Goal: Communication & Community: Answer question/provide support

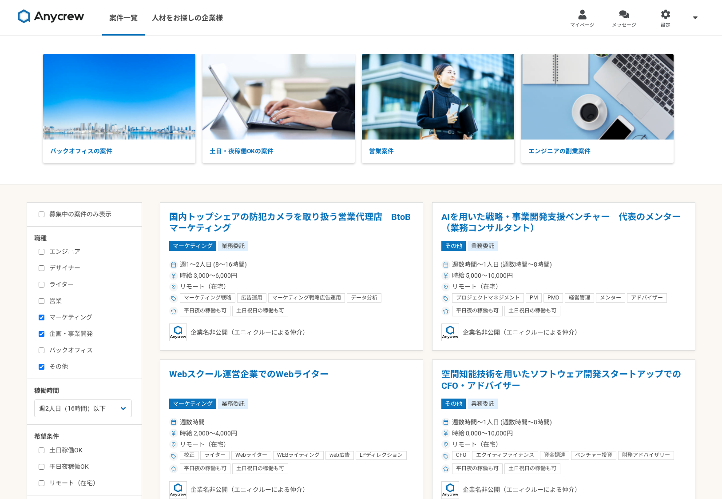
select select "2"
click at [625, 17] on div at bounding box center [624, 14] width 10 height 10
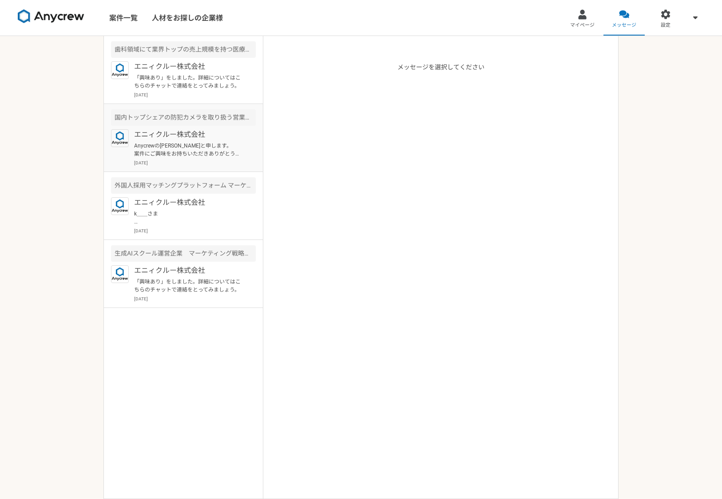
click at [224, 155] on p "Anycrewの[PERSON_NAME]と申します。 案件にご興味をお持ちいただきありがとうございます。 こちらの案件ですが、下記条件が必須となりますため、…" at bounding box center [189, 150] width 110 height 16
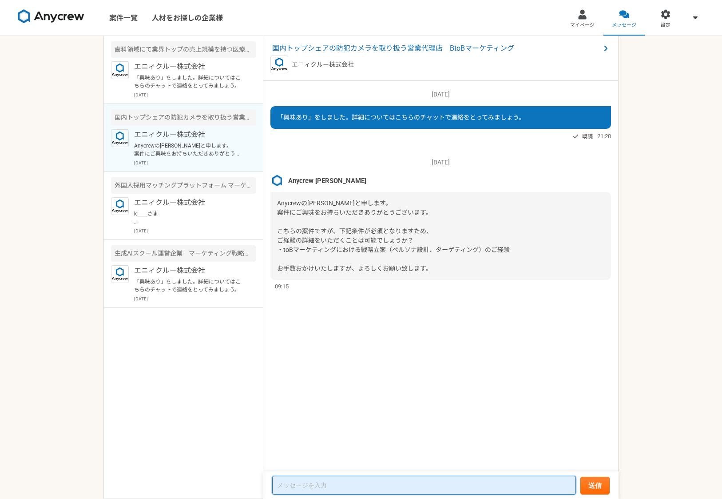
click at [325, 485] on textarea at bounding box center [424, 485] width 304 height 19
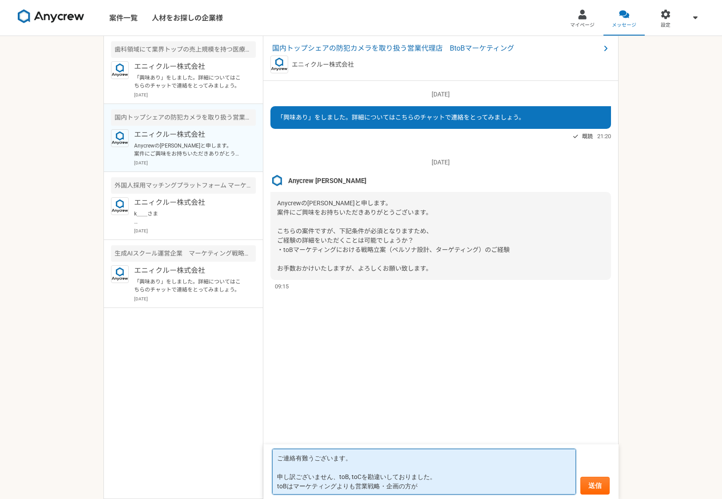
scroll to position [1, 0]
drag, startPoint x: 356, startPoint y: 487, endPoint x: 421, endPoint y: 485, distance: 65.3
click at [421, 485] on textarea "ご連絡有難うございます。 申し訳ございません、toB, toCを勘違いしておりました。 toBはマーケティングよりも営業戦略・企画の方が" at bounding box center [424, 472] width 304 height 46
click at [295, 485] on textarea "ご連絡有難うございます。 申し訳ございません、toB, toCを勘違いしておりました。 toBはマーケティングよりも" at bounding box center [424, 472] width 304 height 46
paste textarea "営業戦略・企画の方が"
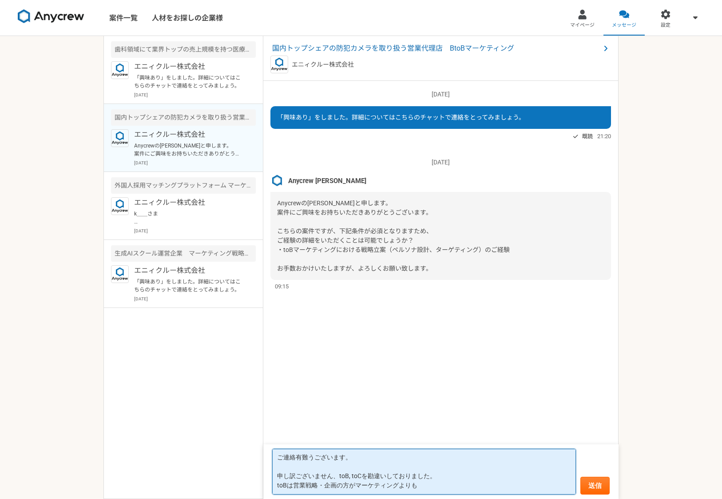
drag, startPoint x: 294, startPoint y: 485, endPoint x: 347, endPoint y: 484, distance: 52.9
click at [347, 484] on textarea "ご連絡有難うございます。 申し訳ございません、toB, toCを勘違いしておりました。 toBは営業戦略・企画の方がマーケティングよりも" at bounding box center [424, 472] width 304 height 46
click at [373, 487] on textarea "ご連絡有難うございます。 申し訳ございません、toB, toCを勘違いしておりました。 toBはマーケティングよりも" at bounding box center [424, 472] width 304 height 46
paste textarea "営業戦略・企画の方"
drag, startPoint x: 294, startPoint y: 486, endPoint x: 354, endPoint y: 483, distance: 60.0
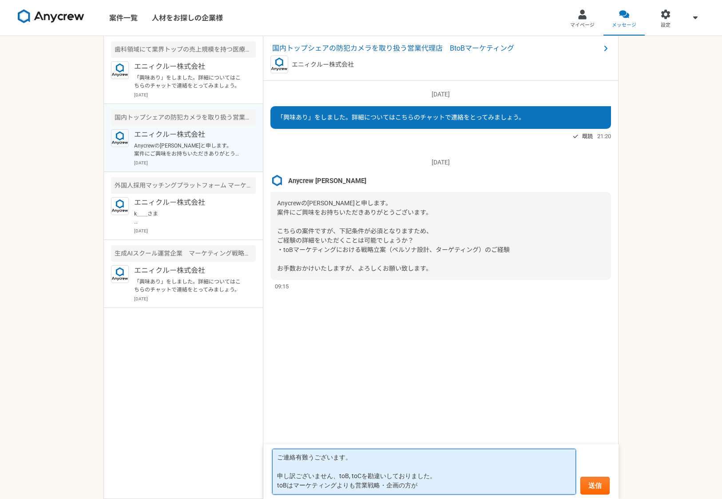
click at [354, 483] on textarea "ご連絡有難うございます。 申し訳ございません、toB, toCを勘違いしておりました。 toBはマーケティングよりも営業戦略・企画の方が" at bounding box center [424, 472] width 304 height 46
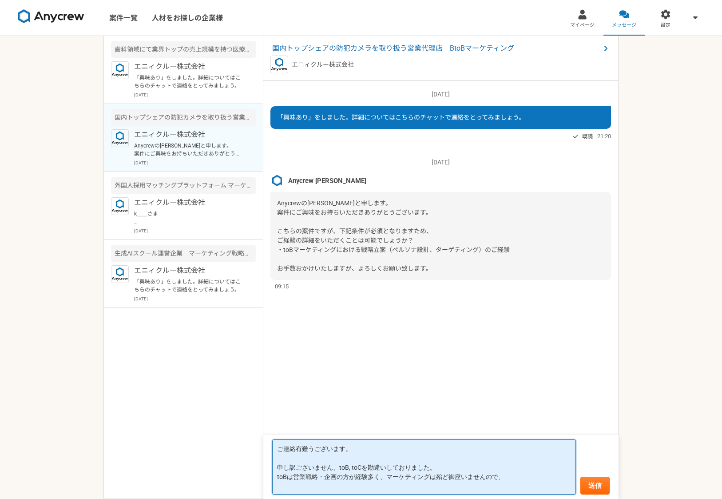
scroll to position [0, 0]
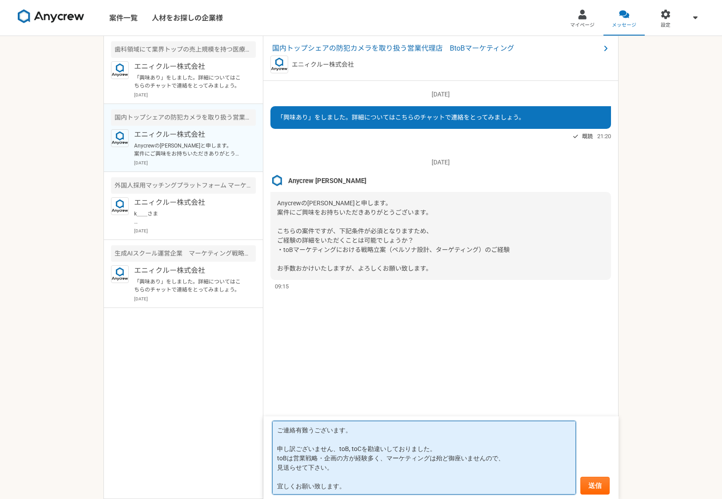
click at [278, 465] on textarea "ご連絡有難うございます。 申し訳ございません、toB, toCを勘違いしておりました。 toBは営業戦略・企画の方が経験多く、マーケティングは殆ど御座いません…" at bounding box center [424, 458] width 304 height 74
type textarea "ご連絡有難うございます。 申し訳ございません、toB, toCを勘違いしておりました。 toBは営業戦略・企画の方が経験多く、マーケティングは殆ど御座いません…"
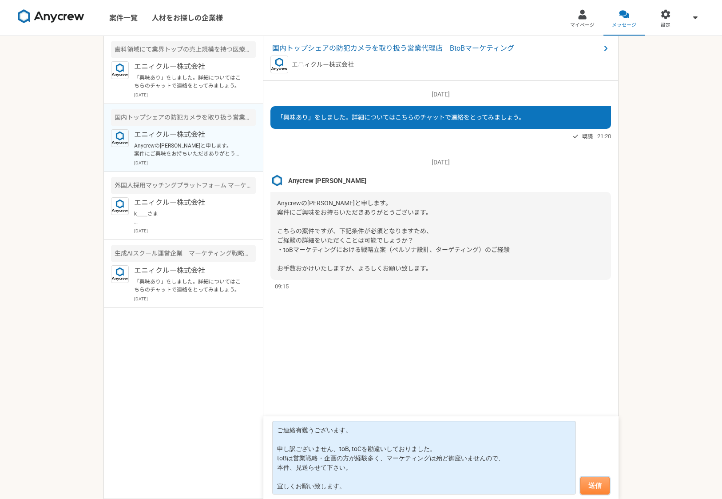
click at [599, 486] on button "送信" at bounding box center [595, 486] width 29 height 18
